Goal: Transaction & Acquisition: Purchase product/service

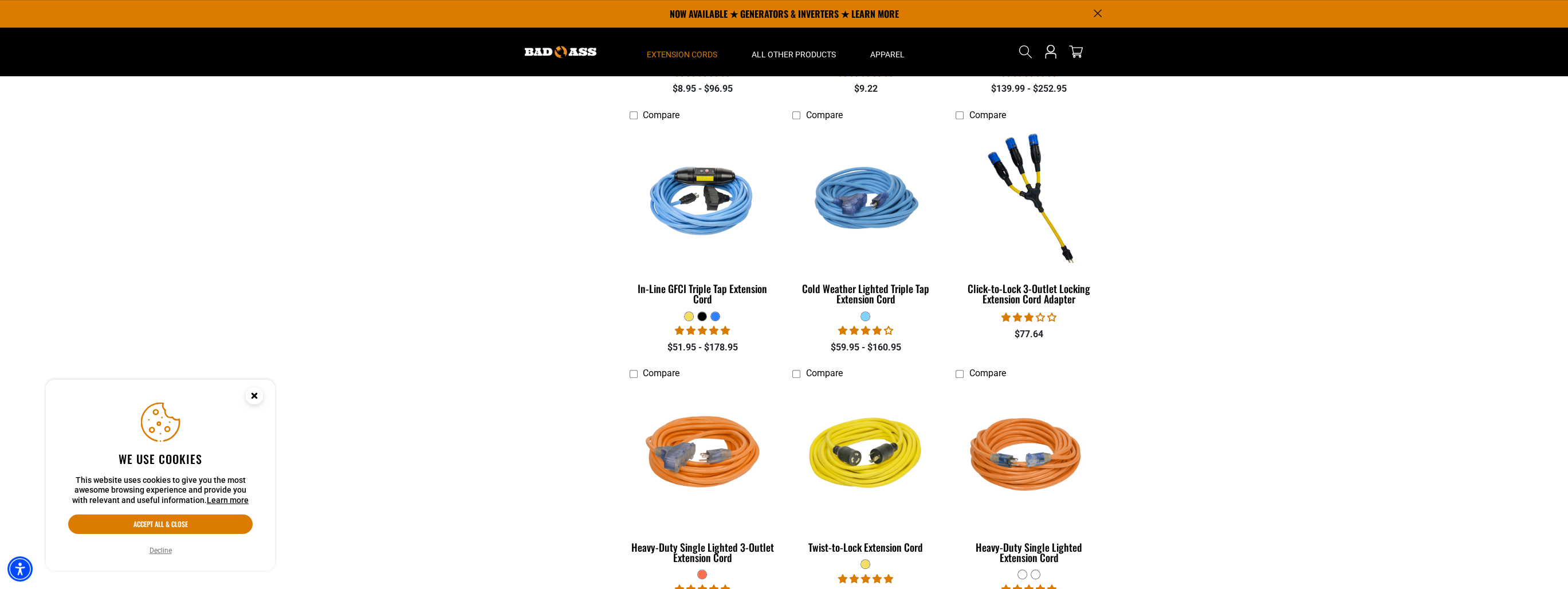
scroll to position [1204, 0]
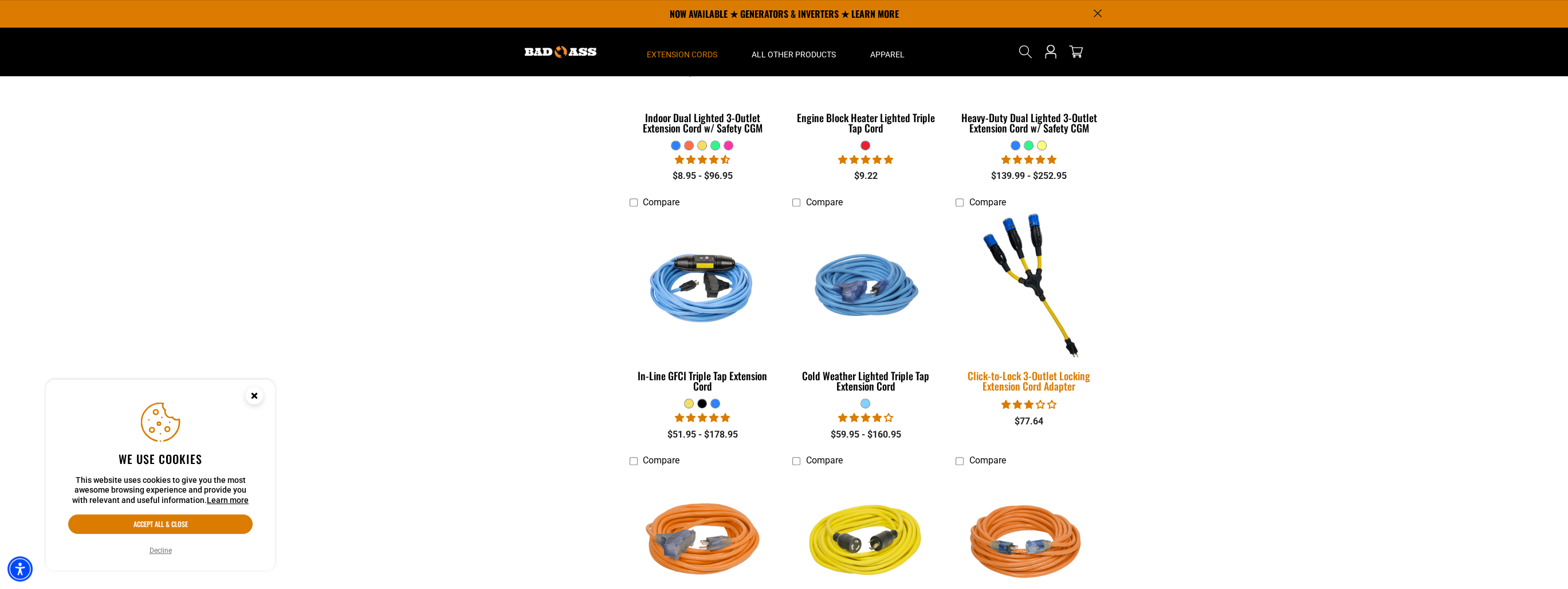
click at [1069, 391] on div "Click-to-Lock 3-Outlet Locking Extension Cord Adapter" at bounding box center [1029, 381] width 146 height 21
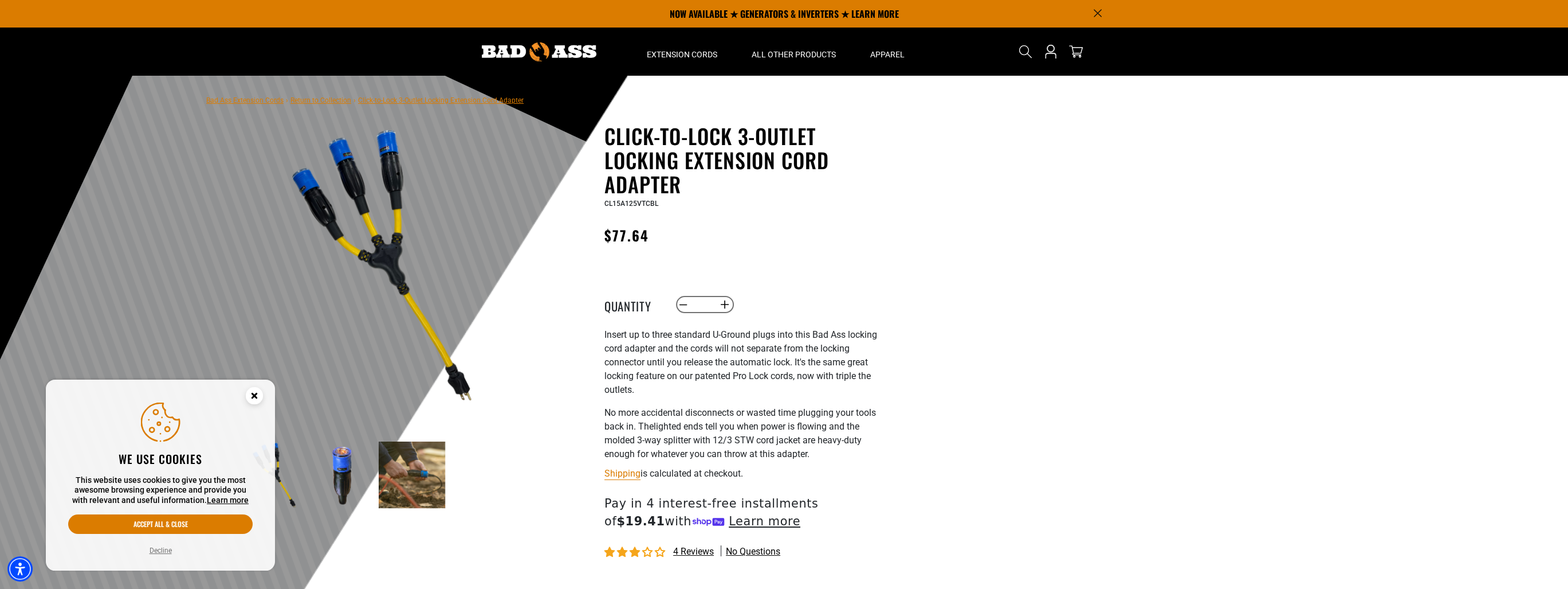
click at [433, 473] on img at bounding box center [411, 474] width 66 height 66
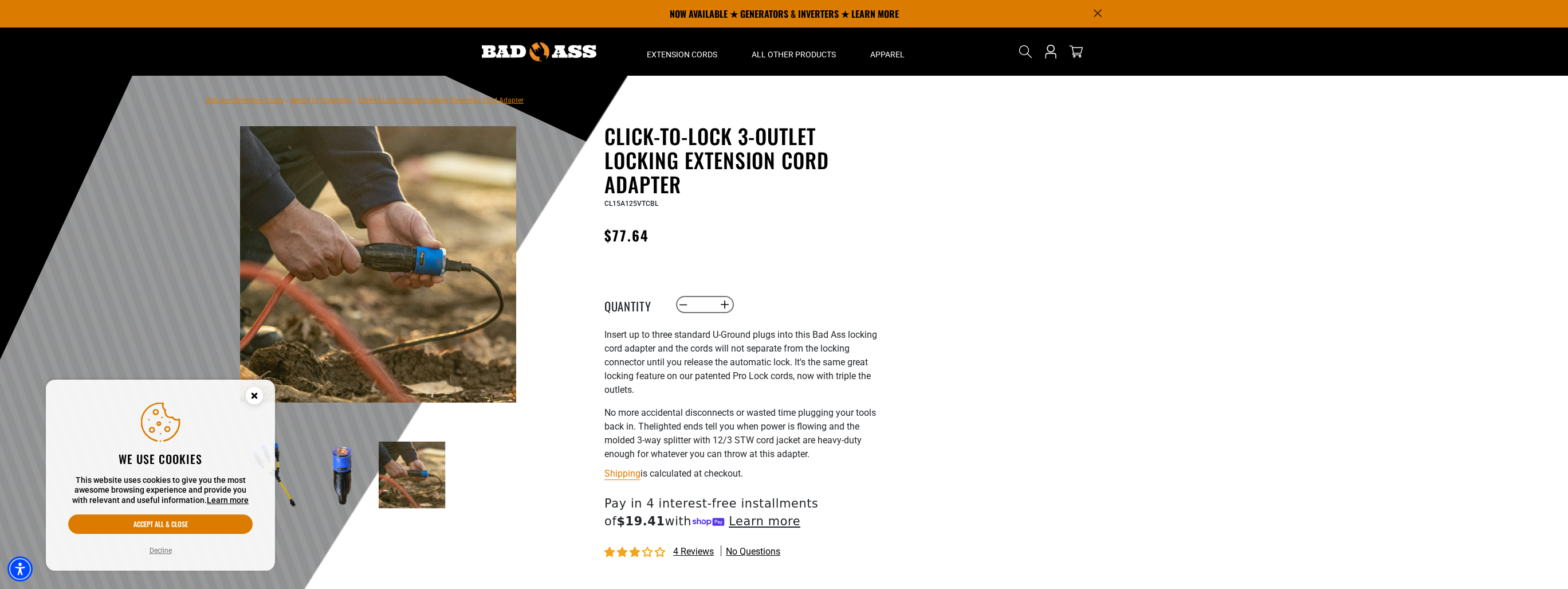
click at [341, 468] on img at bounding box center [342, 474] width 66 height 66
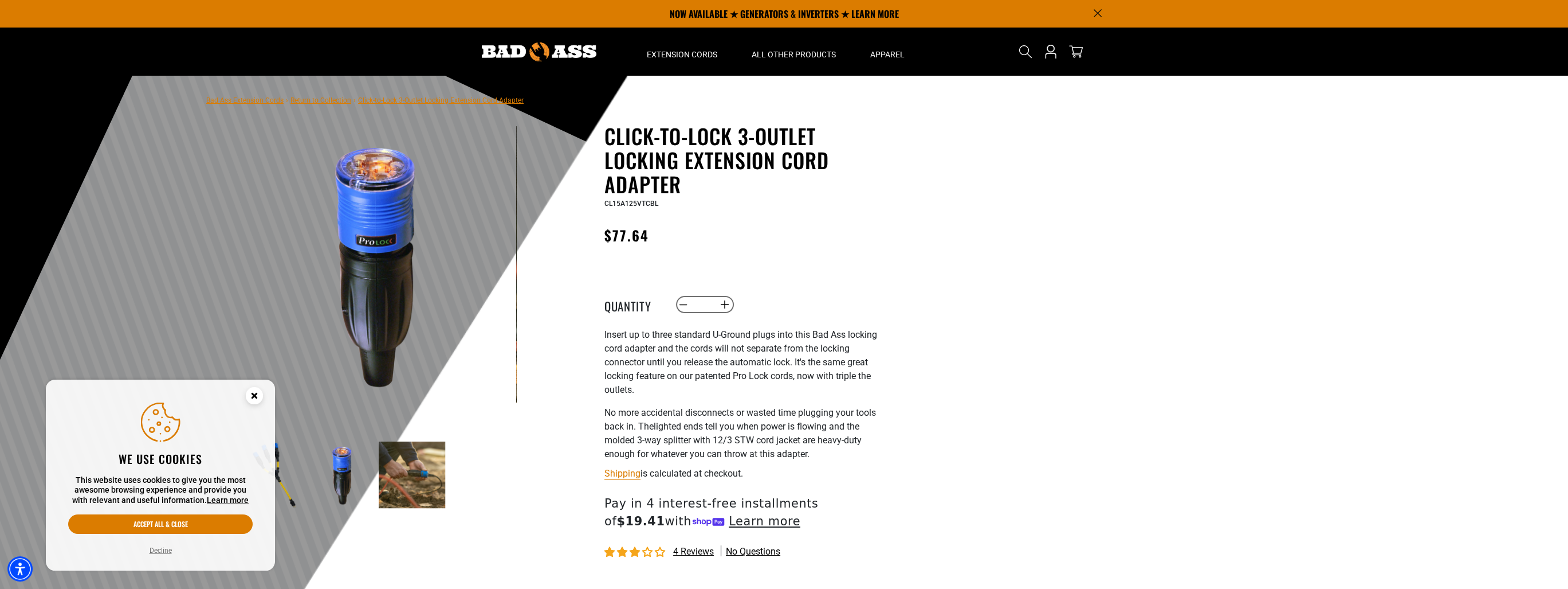
click at [424, 480] on img at bounding box center [411, 474] width 66 height 66
